Goal: Task Accomplishment & Management: Complete application form

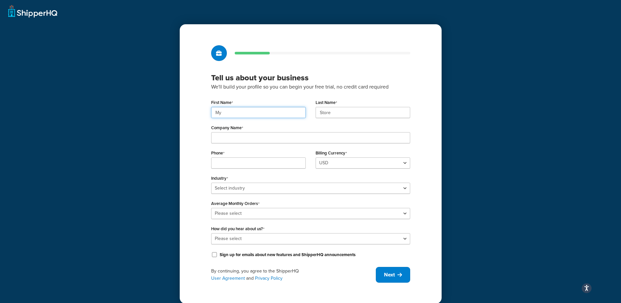
click at [257, 109] on input "My" at bounding box center [258, 112] width 95 height 11
type input "M"
type input "Paulo"
type input "[PERSON_NAME]"
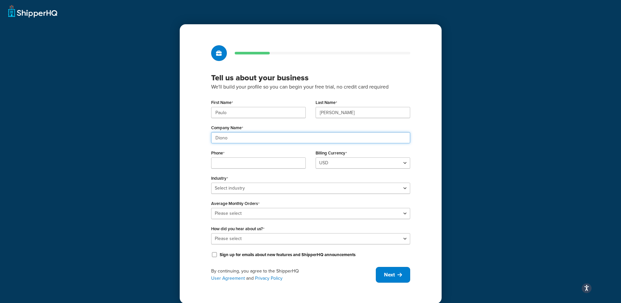
type input "Diono"
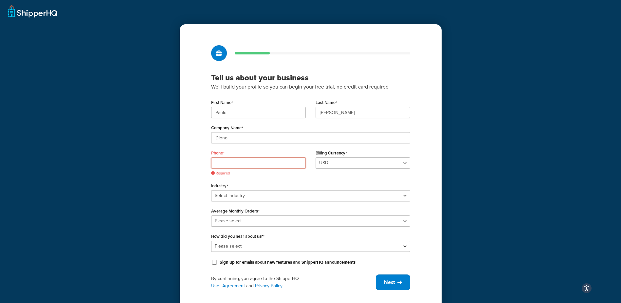
paste input "[PHONE_NUMBER]"
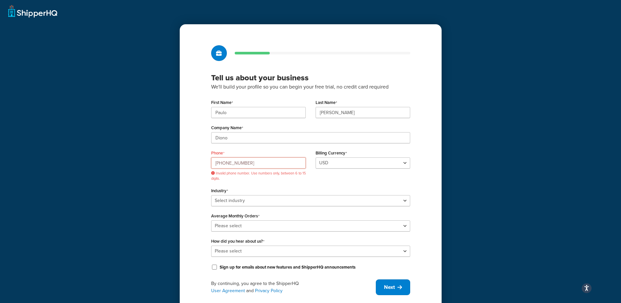
type input "[PHONE_NUMBER]"
click at [276, 199] on select "Select industry Automotive Adult Agriculture Alcohol, Tobacco & CBD Arts & Craf…" at bounding box center [310, 200] width 199 height 11
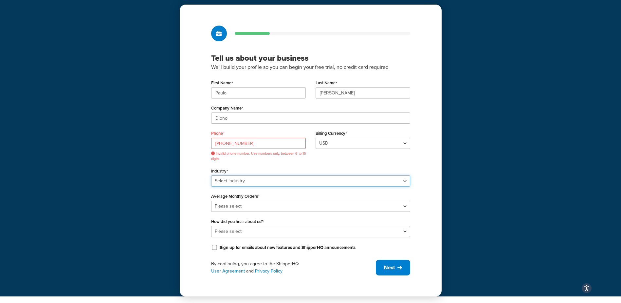
scroll to position [18, 0]
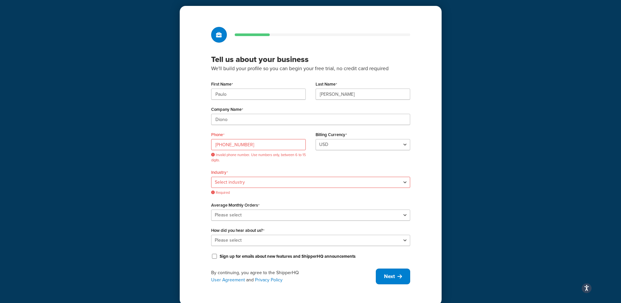
click at [276, 175] on div "Industry Select industry Automotive Adult Agriculture Alcohol, Tobacco & CBD Ar…" at bounding box center [310, 181] width 199 height 28
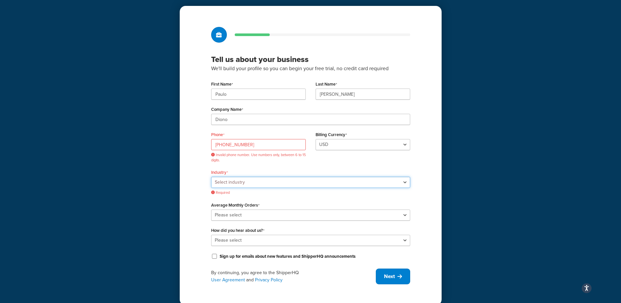
click at [275, 183] on select "Select industry Automotive Adult Agriculture Alcohol, Tobacco & CBD Arts & Craf…" at bounding box center [310, 182] width 199 height 11
select select "6"
click at [211, 177] on select "Select industry Automotive Adult Agriculture Alcohol, Tobacco & CBD Arts & Craf…" at bounding box center [310, 182] width 199 height 11
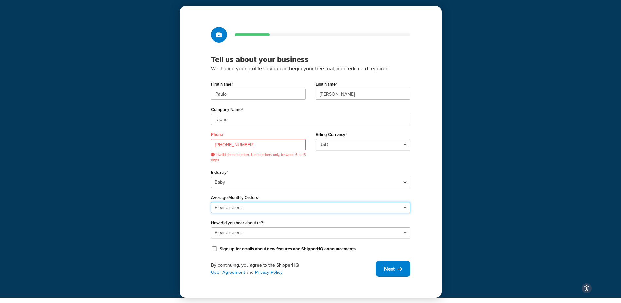
click at [268, 209] on select "Please select 0-500 501-1,000 1,001-10,000 10,001-20,000 Over 20,000" at bounding box center [310, 207] width 199 height 11
select select "3"
click at [211, 202] on select "Please select 0-500 501-1,000 1,001-10,000 10,001-20,000 Over 20,000" at bounding box center [310, 207] width 199 height 11
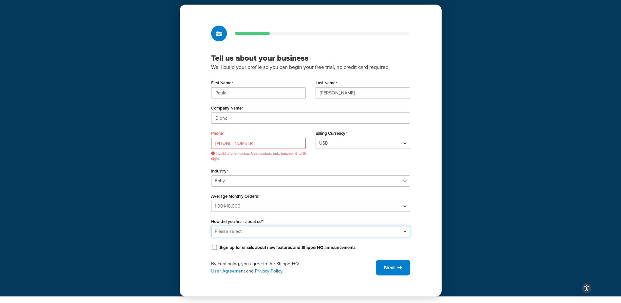
click at [267, 234] on select "Please select Online Search App Store or Marketplace Listing Referred by Agency…" at bounding box center [310, 231] width 199 height 11
click at [211, 226] on select "Please select Online Search App Store or Marketplace Listing Referred by Agency…" at bounding box center [310, 231] width 199 height 11
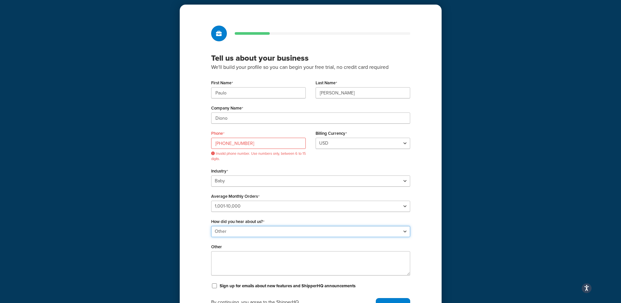
click at [281, 232] on select "Please select Online Search App Store or Marketplace Listing Referred by Agency…" at bounding box center [310, 231] width 199 height 11
select select "2"
click at [211, 226] on select "Please select Online Search App Store or Marketplace Listing Referred by Agency…" at bounding box center [310, 231] width 199 height 11
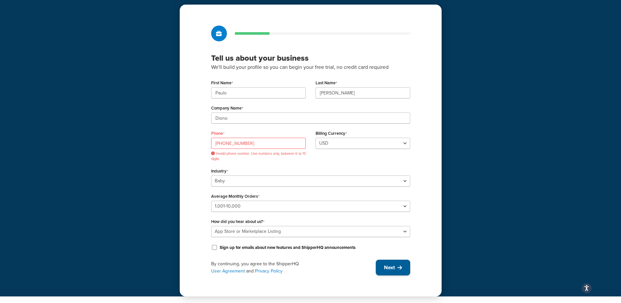
click at [396, 264] on button "Next" at bounding box center [393, 267] width 34 height 16
click at [225, 141] on input "[PHONE_NUMBER]" at bounding box center [258, 143] width 95 height 11
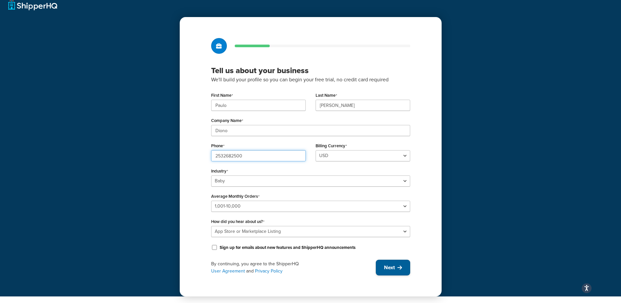
type input "2532682500"
click at [394, 262] on button "Next" at bounding box center [393, 267] width 34 height 16
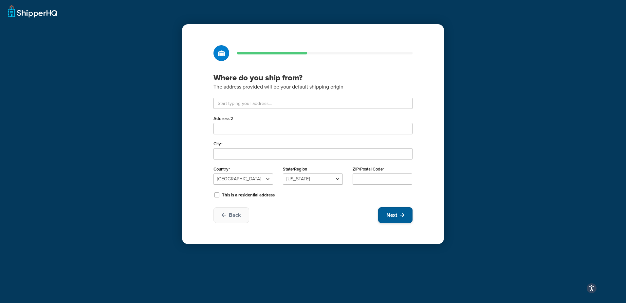
click at [384, 209] on button "Next" at bounding box center [395, 215] width 34 height 16
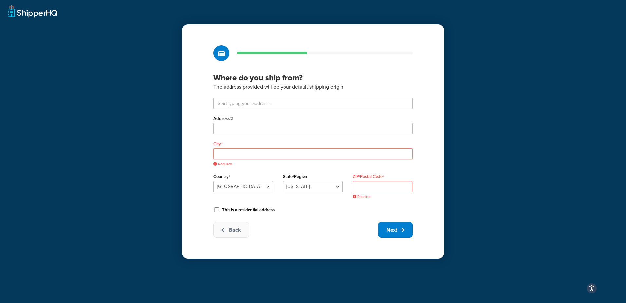
click at [356, 158] on input "City" at bounding box center [313, 153] width 199 height 11
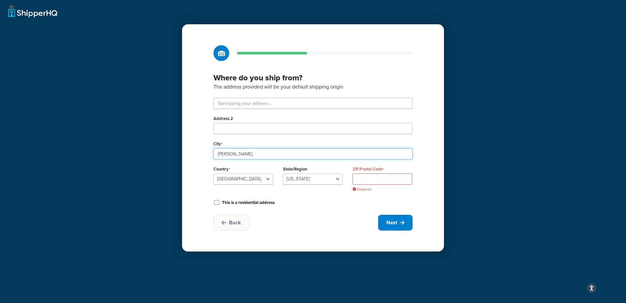
type input "[PERSON_NAME]"
select select "47"
click at [258, 127] on input "Address 2" at bounding box center [313, 128] width 199 height 11
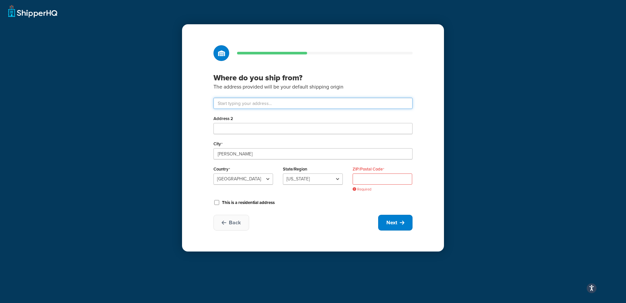
click at [271, 103] on input "text" at bounding box center [313, 103] width 199 height 11
paste input "14810 Puyallup St"
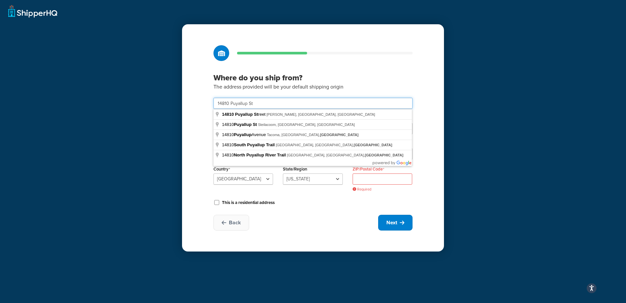
type input "14810 Puyallup St"
click at [369, 183] on input "ZIP/Postal Code" at bounding box center [383, 178] width 60 height 11
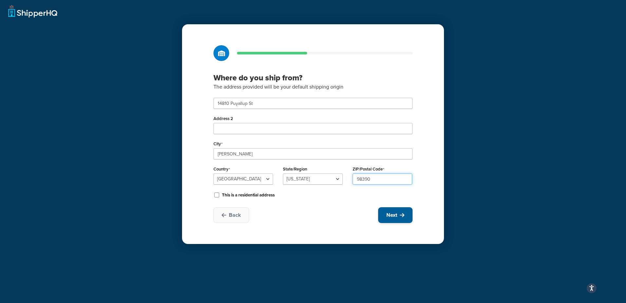
type input "98390"
click at [392, 218] on span "Next" at bounding box center [391, 214] width 11 height 7
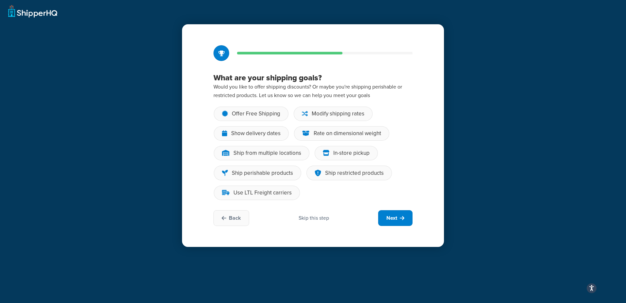
click at [324, 221] on div "Skip this step" at bounding box center [314, 217] width 30 height 7
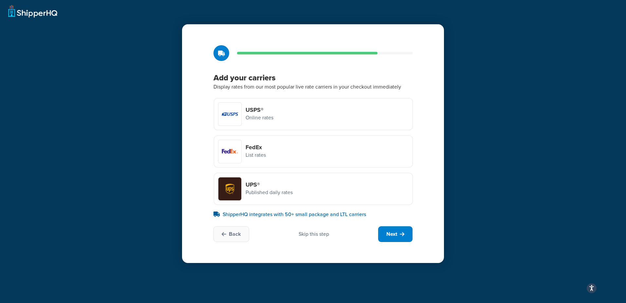
click at [311, 121] on div "USPS® Online rates" at bounding box center [313, 114] width 199 height 32
click at [0, 0] on input "USPS® Online rates" at bounding box center [0, 0] width 0 height 0
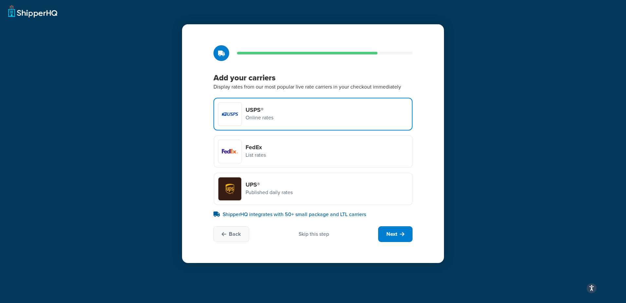
click at [301, 149] on div "FedEx List rates" at bounding box center [313, 151] width 199 height 32
click at [0, 0] on input "FedEx List rates" at bounding box center [0, 0] width 0 height 0
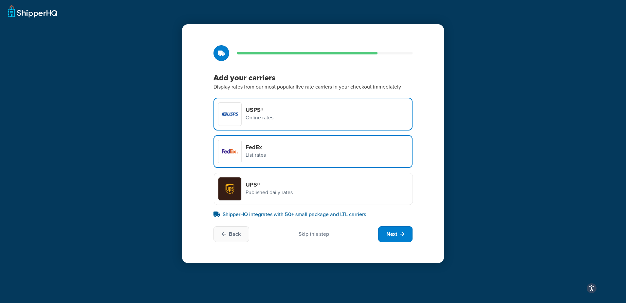
click at [292, 191] on p "Published daily rates" at bounding box center [269, 192] width 47 height 9
click at [0, 0] on input "UPS® Published daily rates" at bounding box center [0, 0] width 0 height 0
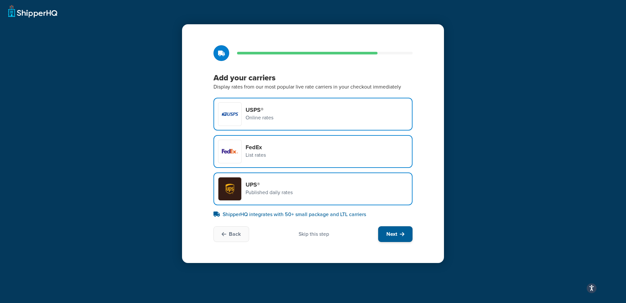
click at [388, 232] on span "Next" at bounding box center [391, 233] width 11 height 7
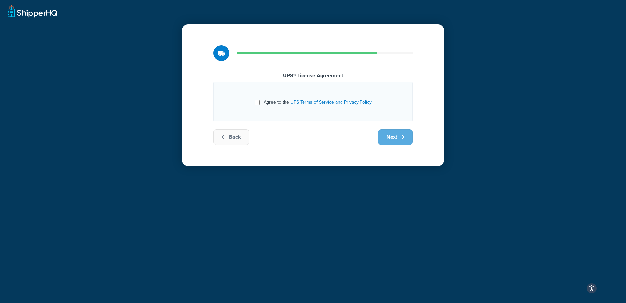
click at [256, 105] on div "I Agree to the UPS Terms of Service and Privacy Policy" at bounding box center [313, 101] width 117 height 10
click at [257, 101] on input "I Agree to the UPS Terms of Service and Privacy Policy" at bounding box center [257, 102] width 5 height 5
checkbox input "true"
click at [407, 135] on button "Next" at bounding box center [395, 137] width 34 height 16
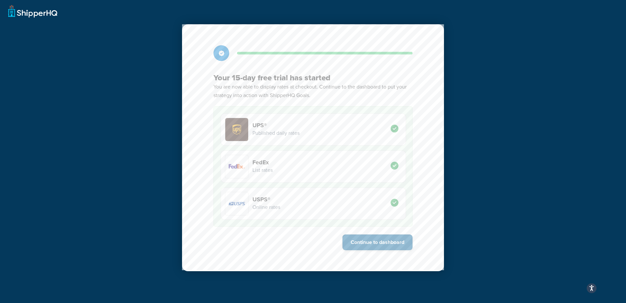
click at [397, 244] on button "Continue to dashboard" at bounding box center [378, 242] width 70 height 16
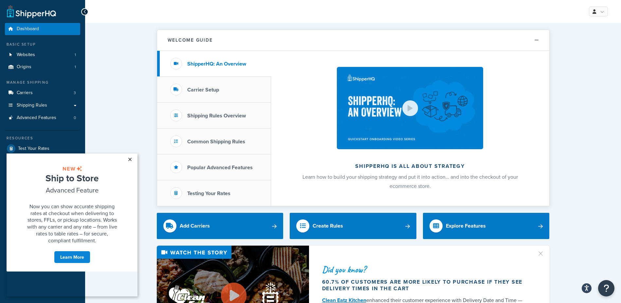
click at [131, 158] on link "×" at bounding box center [129, 159] width 11 height 12
